Goal: Check status

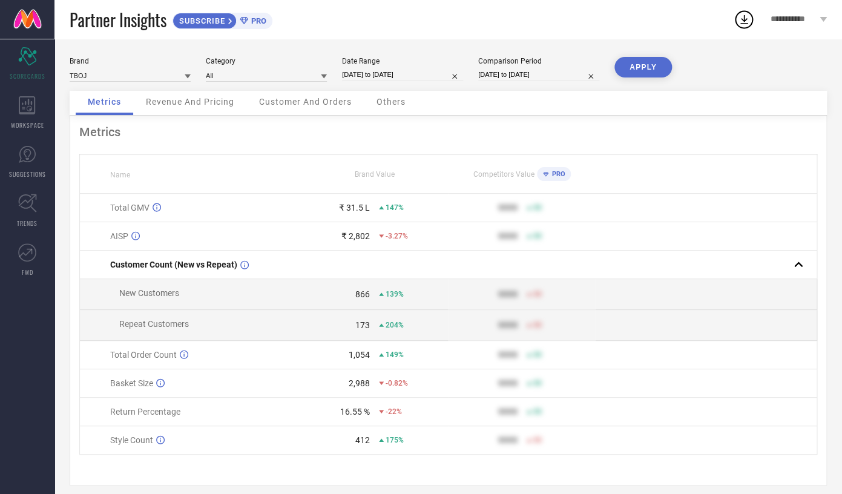
click at [189, 106] on span "Revenue And Pricing" at bounding box center [190, 102] width 88 height 10
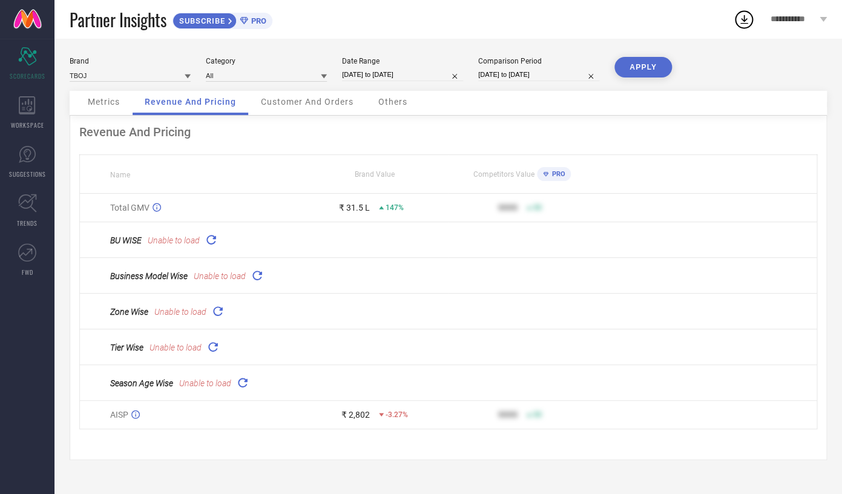
click at [388, 74] on input "[DATE] to [DATE]" at bounding box center [402, 74] width 121 height 13
select select "8"
select select "2025"
select select "9"
select select "2025"
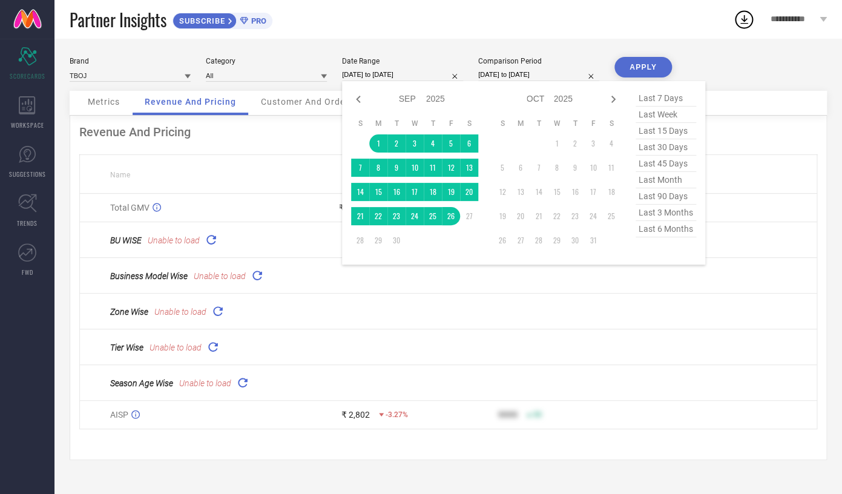
click at [260, 172] on th "Name" at bounding box center [190, 174] width 221 height 39
